Goal: Find specific page/section: Find specific page/section

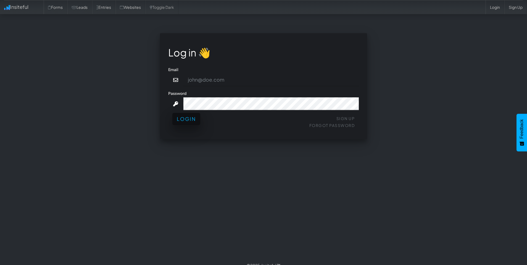
type input "[EMAIL_ADDRESS][DOMAIN_NAME]"
click at [186, 120] on button "Login" at bounding box center [186, 119] width 28 height 12
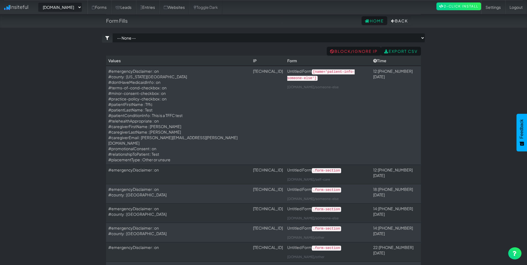
select select "2385"
click at [159, 6] on link "Entries" at bounding box center [147, 7] width 23 height 14
select select "2385"
click at [159, 7] on link "Entries" at bounding box center [147, 7] width 23 height 14
select select "2385"
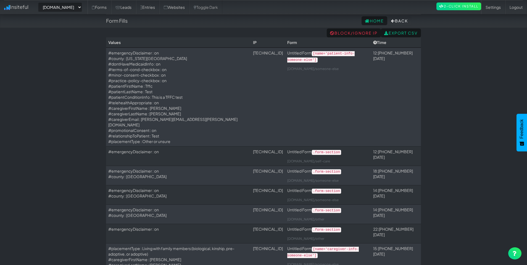
scroll to position [18, 0]
